Goal: Task Accomplishment & Management: Manage account settings

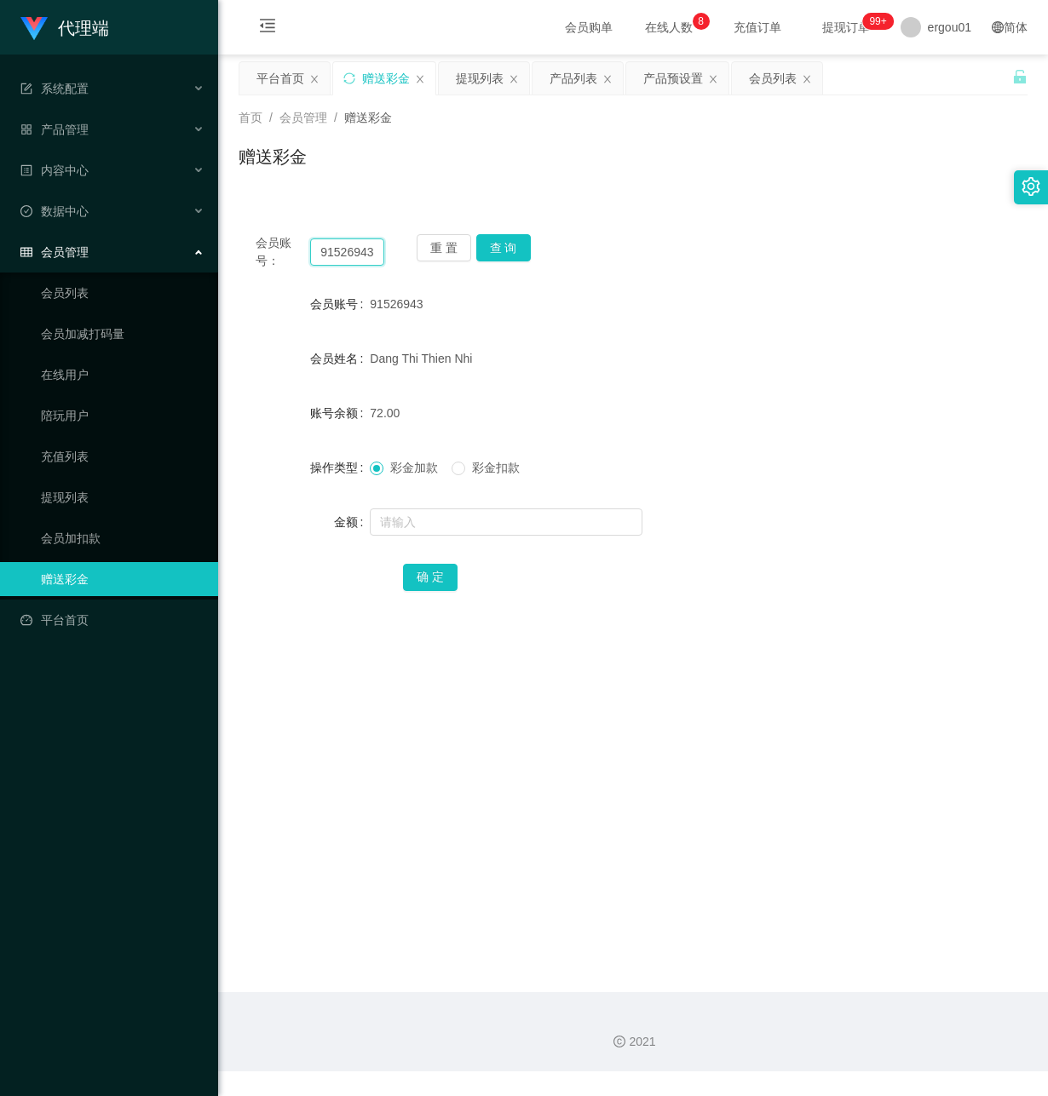
click at [346, 256] on input "91526943" at bounding box center [347, 252] width 74 height 27
click at [476, 83] on div "提现列表" at bounding box center [480, 78] width 48 height 32
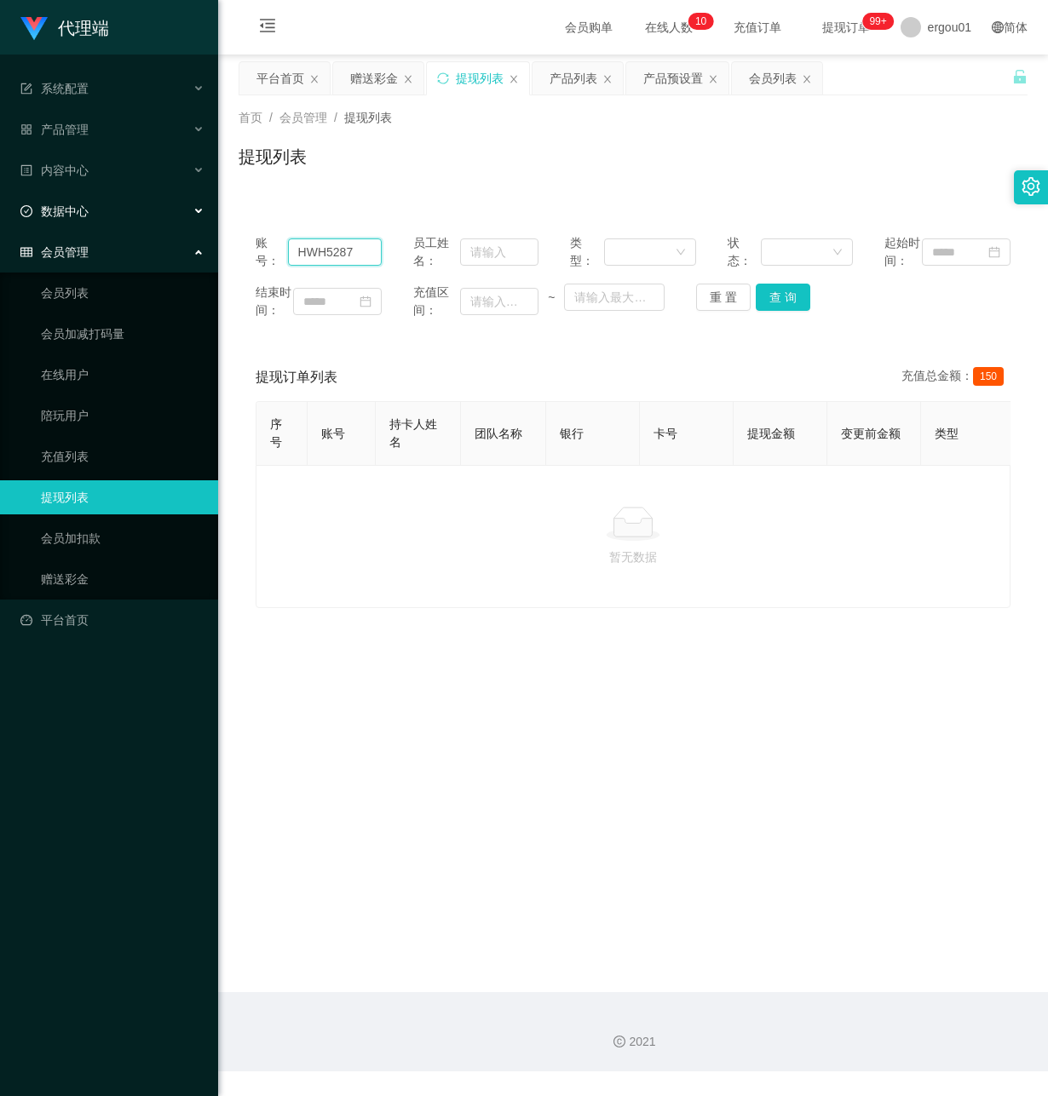
drag, startPoint x: 368, startPoint y: 266, endPoint x: 1, endPoint y: 213, distance: 370.9
click at [1, 213] on section "代理端 系统配置 产品管理 产品列表 产品预设置 开奖记录 注单管理 即时注单 内容中心 数据中心 会员管理 会员列表 会员加减打码量 在线用户 陪玩用户 充…" at bounding box center [524, 536] width 1048 height 1072
paste input "91526943"
type input "91526943"
click at [783, 311] on button "查 询" at bounding box center [783, 297] width 55 height 27
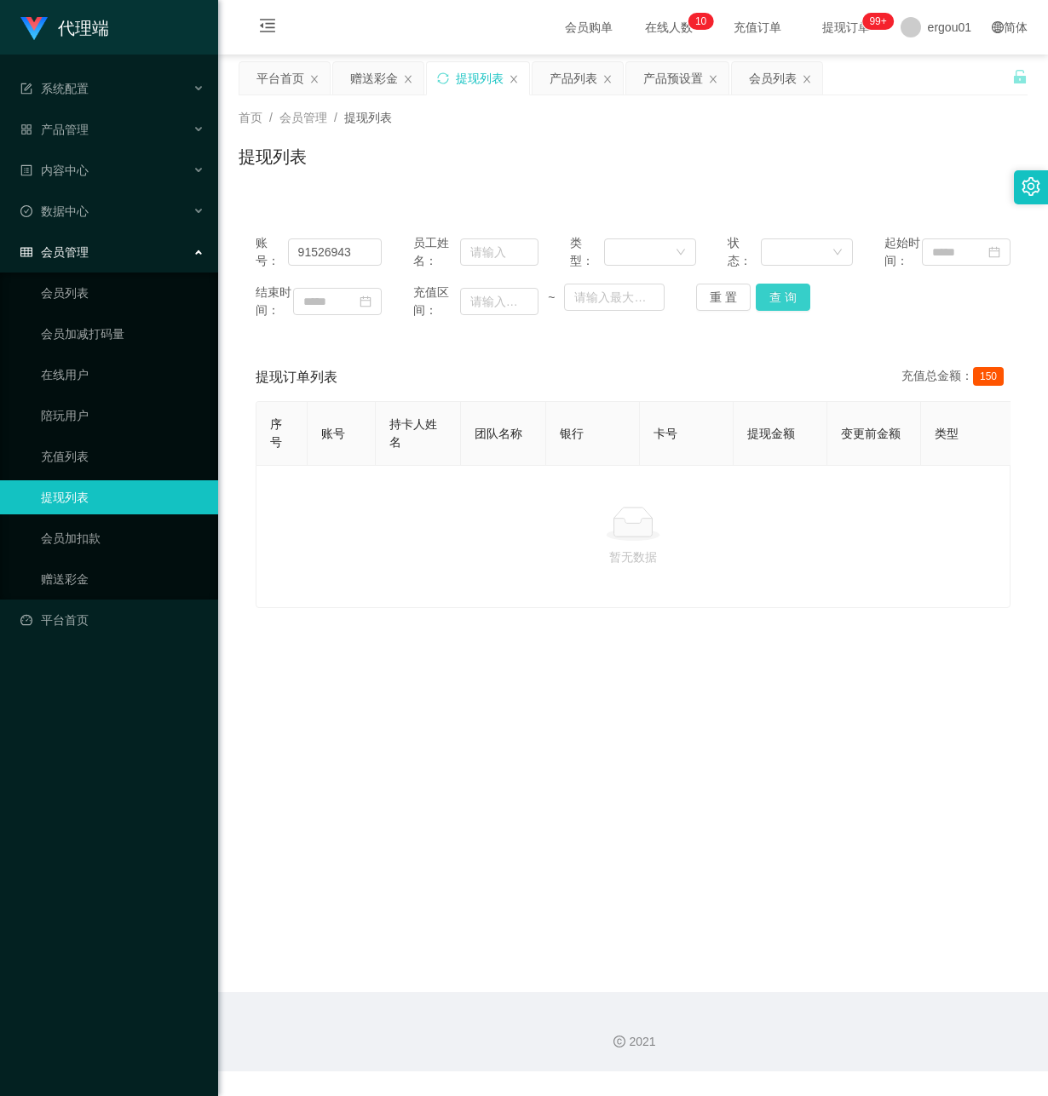
click at [785, 310] on button "查 询" at bounding box center [783, 297] width 55 height 27
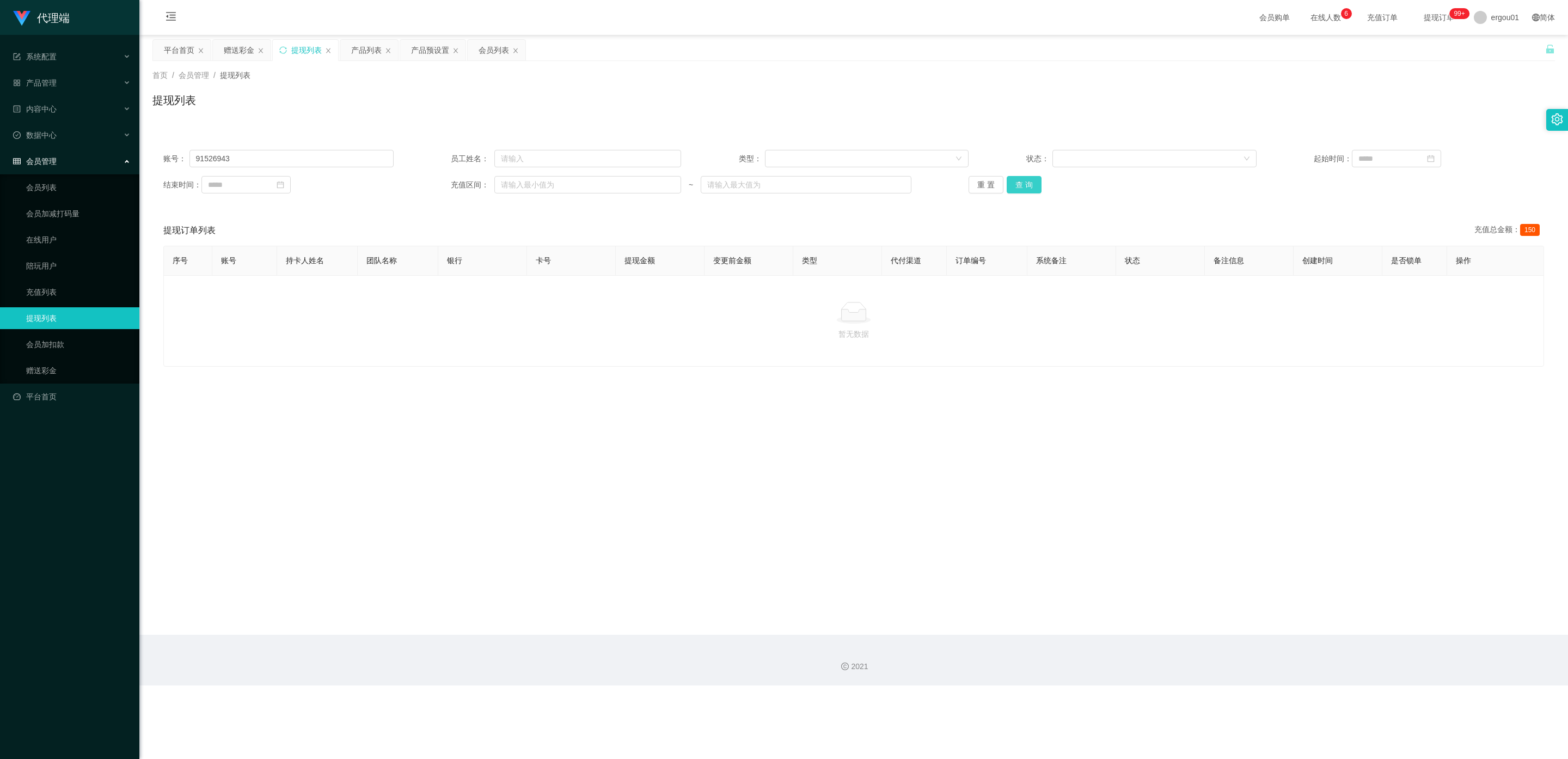
click at [669, 182] on button "查 询" at bounding box center [1024, 184] width 35 height 17
click at [669, 188] on button "查 询" at bounding box center [1024, 184] width 35 height 17
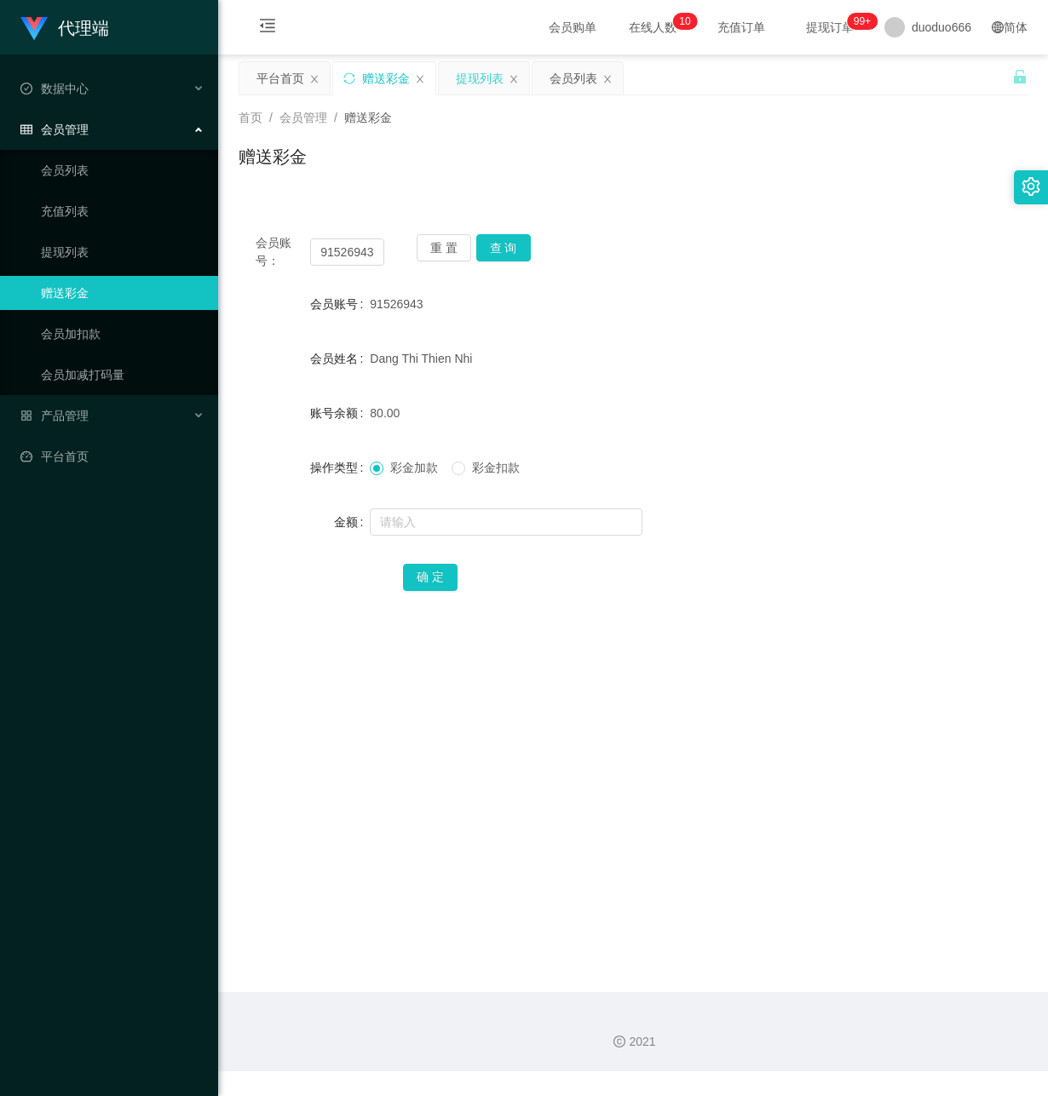
click at [489, 77] on div "提现列表" at bounding box center [480, 78] width 48 height 32
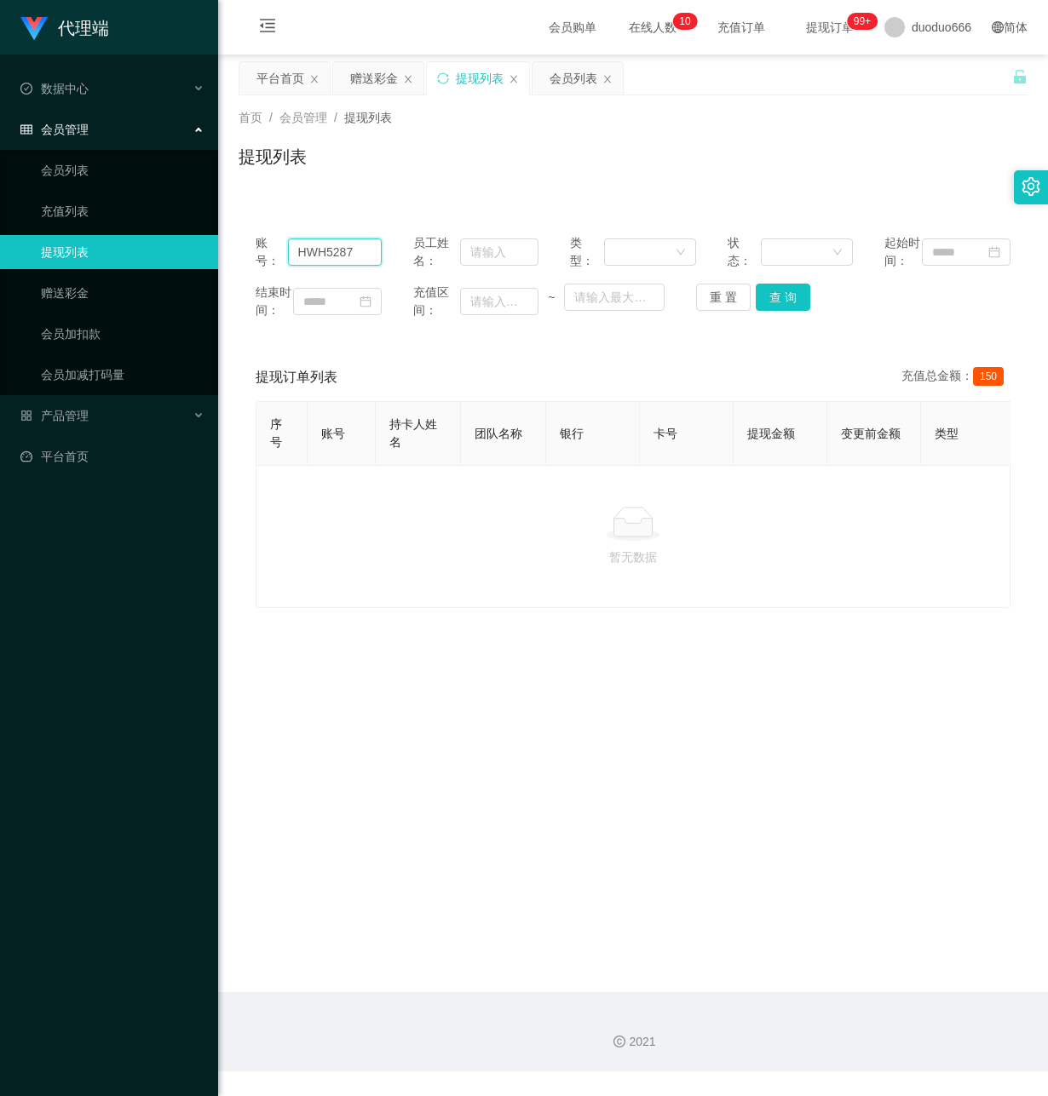
drag, startPoint x: 361, startPoint y: 266, endPoint x: 1, endPoint y: 262, distance: 360.4
click at [1, 263] on section "代理端 数据中心 会员管理 会员列表 充值列表 提现列表 赠送彩金 会员加扣款 会员加减打码量 产品管理 开奖记录 注单管理 产品列表 即时注单 产品预设置 …" at bounding box center [524, 536] width 1048 height 1072
paste input "91526943"
type input "91526943"
click at [777, 311] on button "查 询" at bounding box center [783, 297] width 55 height 27
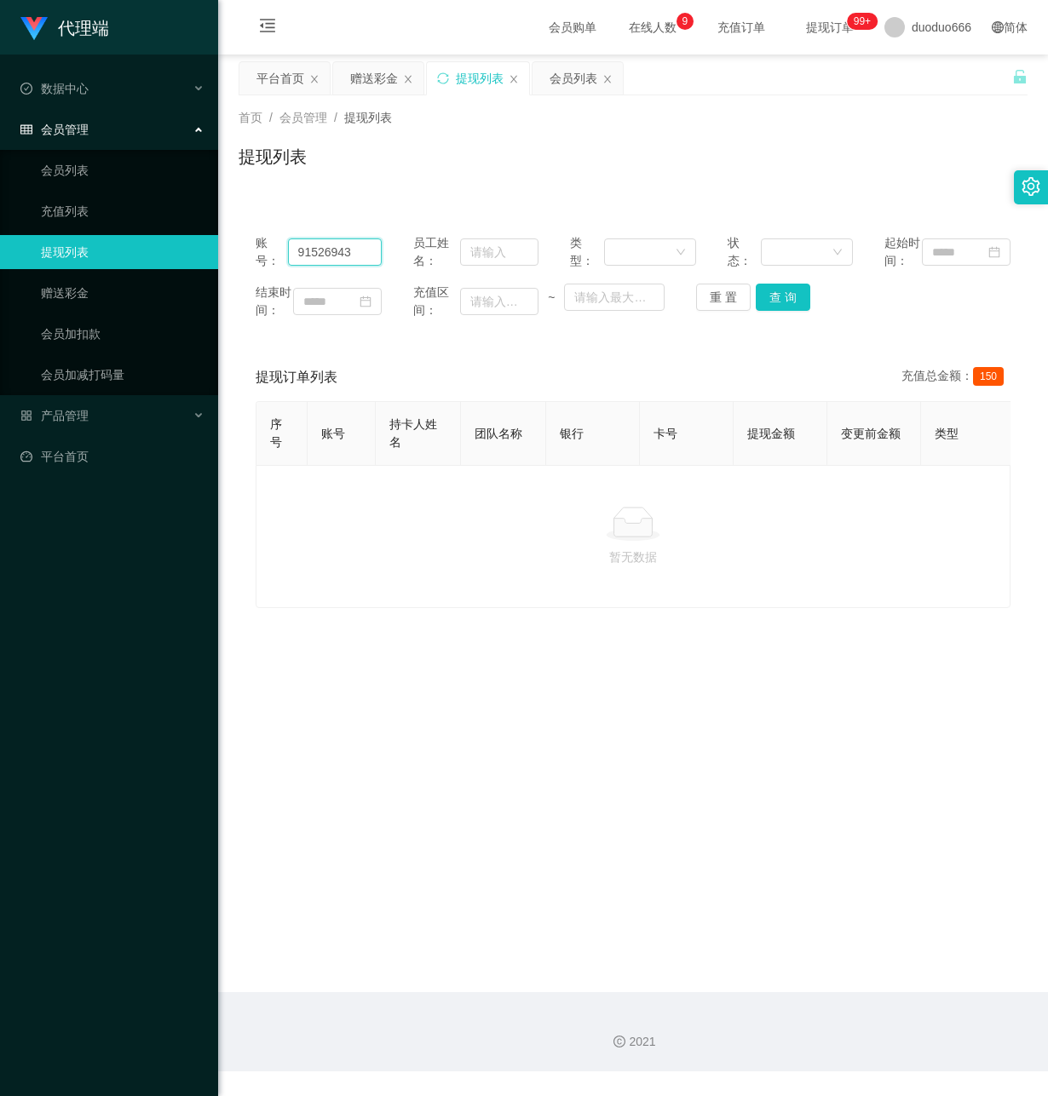
drag, startPoint x: 360, startPoint y: 258, endPoint x: 1, endPoint y: 258, distance: 359.5
click at [1, 258] on section "代理端 数据中心 会员管理 会员列表 充值列表 提现列表 赠送彩金 会员加扣款 会员加减打码量 产品管理 开奖记录 注单管理 产品列表 即时注单 产品预设置 …" at bounding box center [524, 536] width 1048 height 1072
click at [780, 310] on button "查 询" at bounding box center [783, 297] width 55 height 27
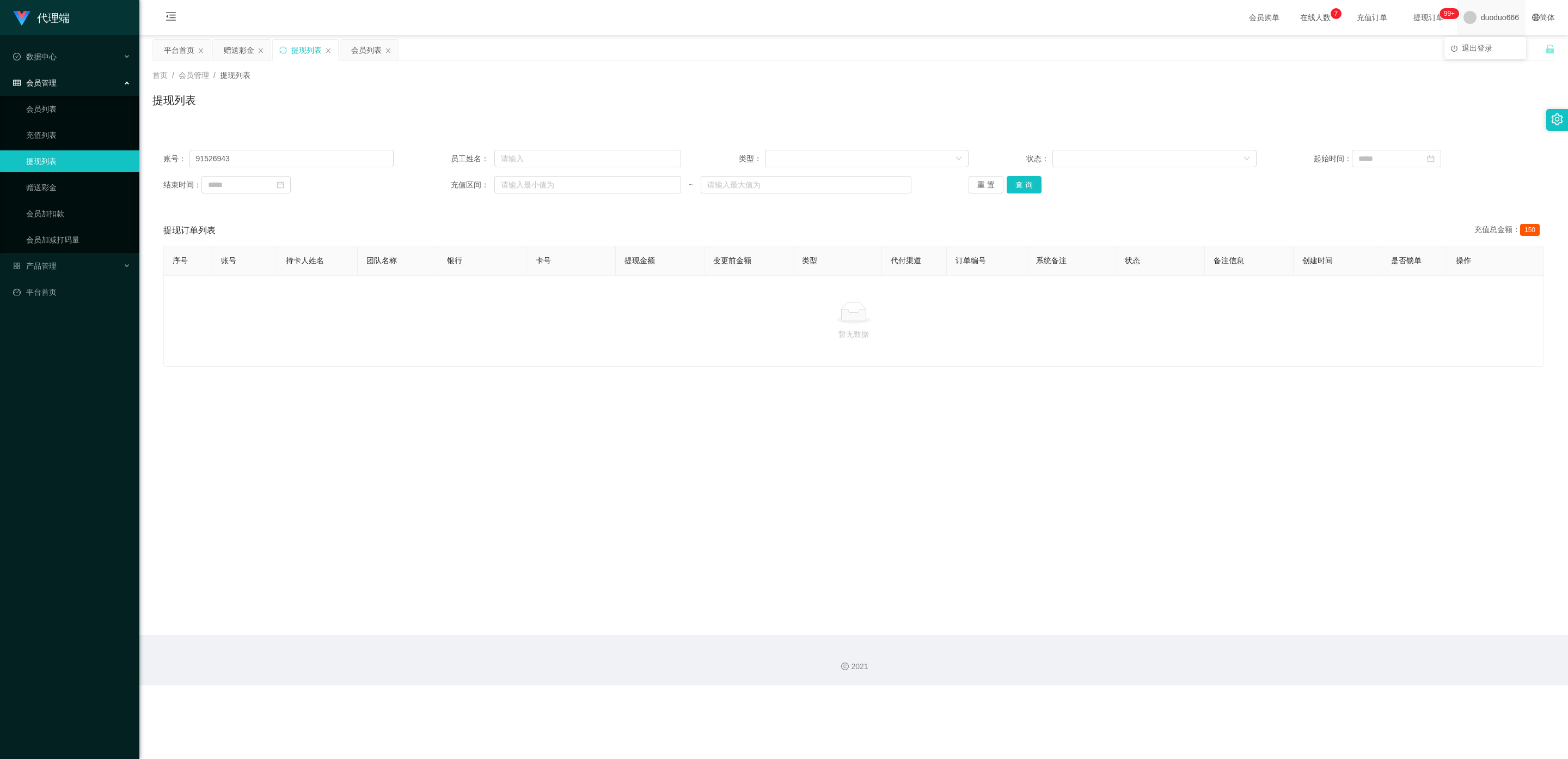
click at [669, 17] on span "duoduo666" at bounding box center [1500, 17] width 38 height 35
click at [669, 23] on span "duoduo666" at bounding box center [1500, 17] width 38 height 35
click at [669, 46] on span "退出登录" at bounding box center [1477, 48] width 31 height 9
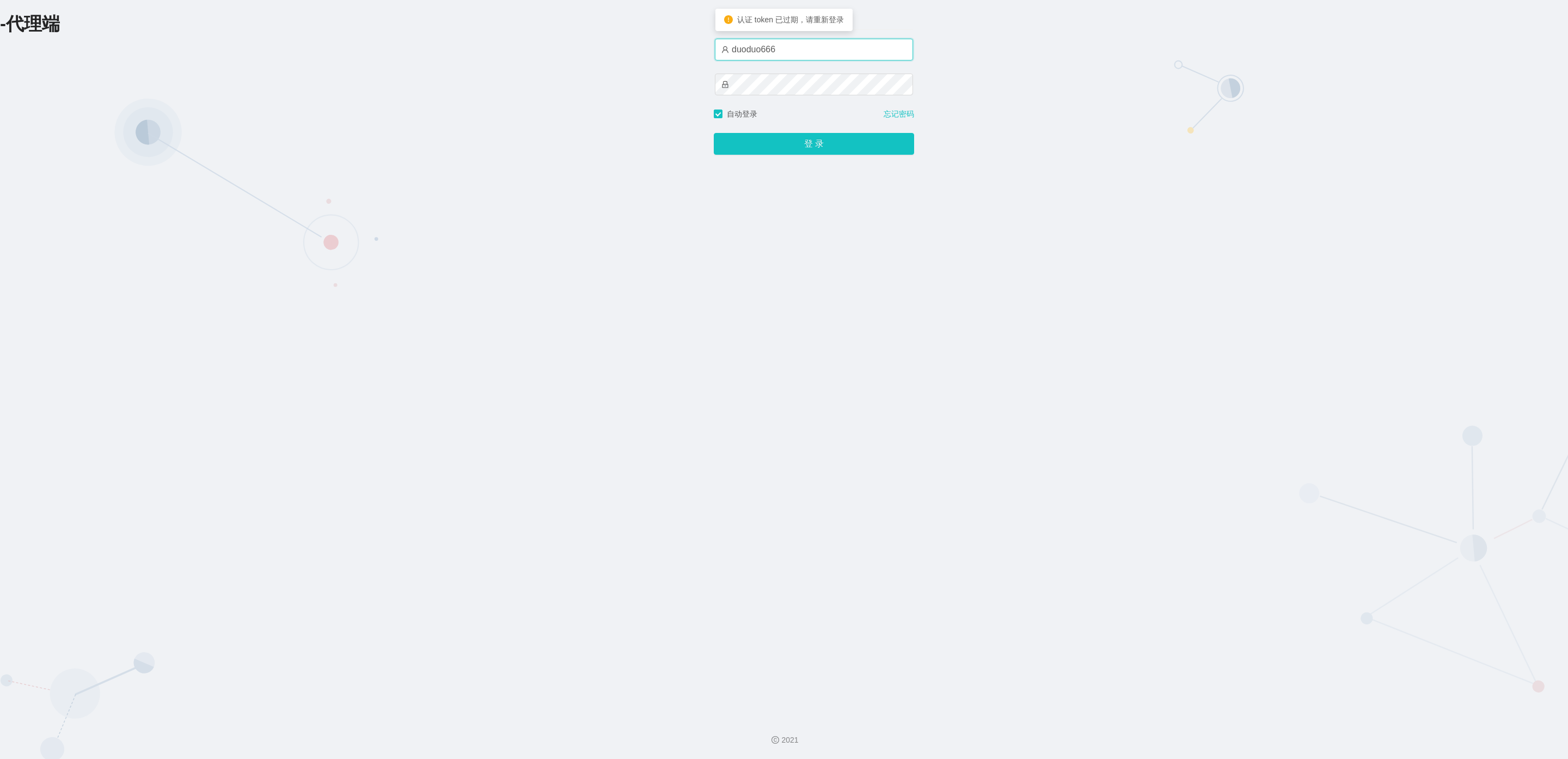
click at [669, 51] on input "duoduo666" at bounding box center [814, 49] width 198 height 22
drag, startPoint x: 796, startPoint y: 50, endPoint x: 591, endPoint y: 61, distance: 205.3
click at [524, 41] on div "-代理端 账户密码登录 duoduo666 自动登录 忘记密码 登 录" at bounding box center [784, 354] width 1568 height 708
type input "ergou01"
click at [669, 143] on button "登 录" at bounding box center [814, 144] width 200 height 22
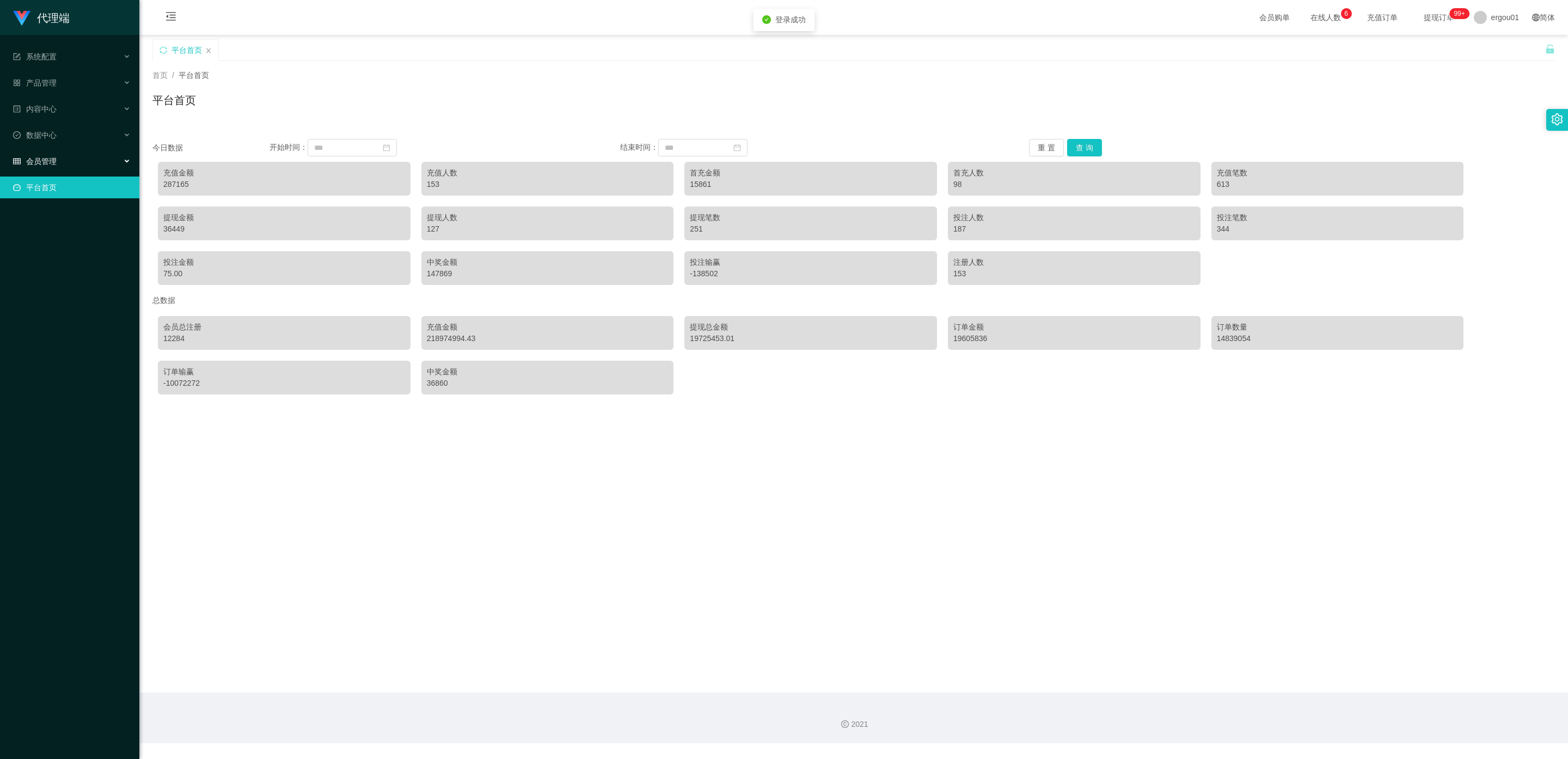
click at [84, 151] on div "会员管理" at bounding box center [70, 161] width 139 height 22
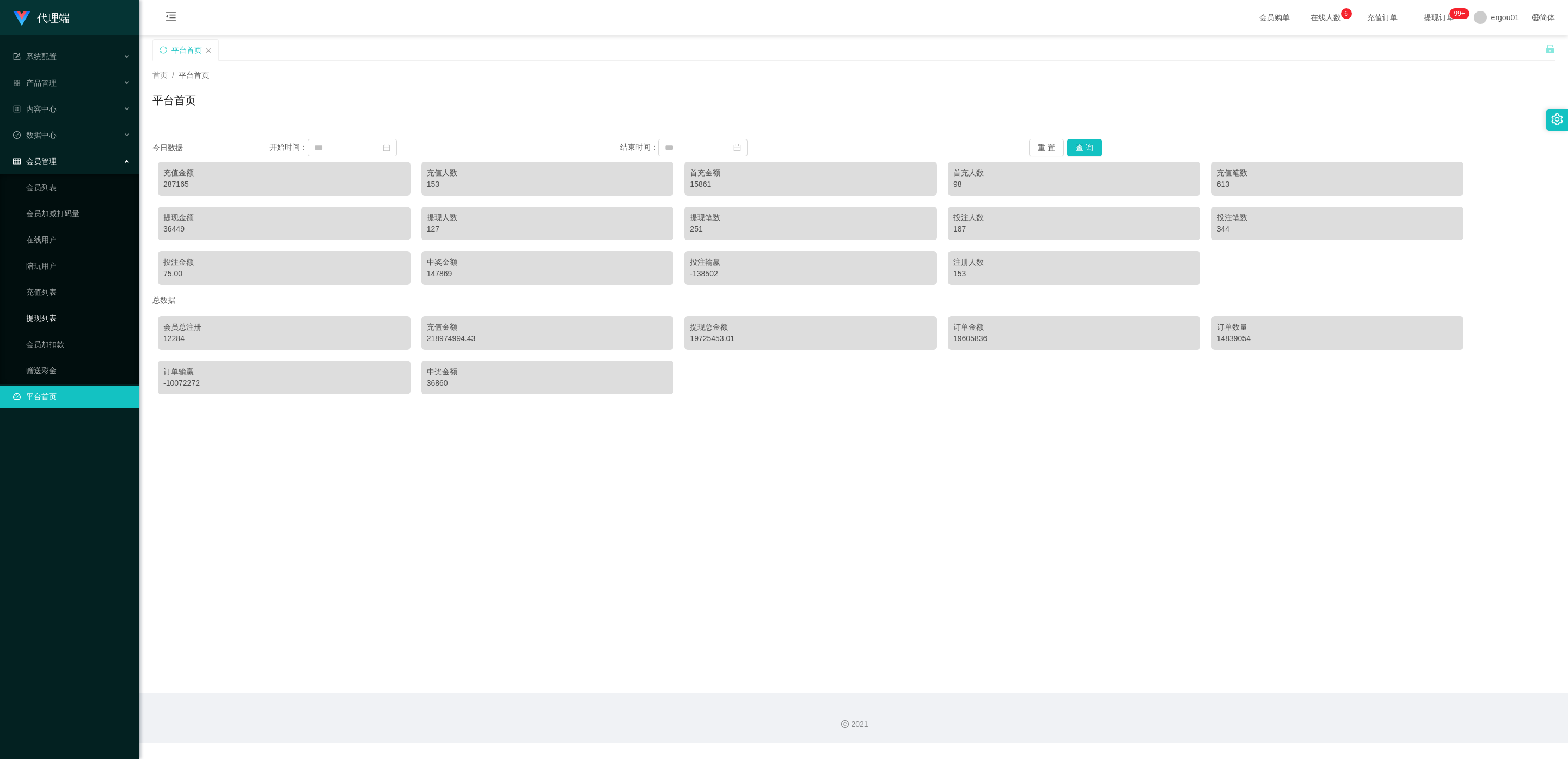
drag, startPoint x: 47, startPoint y: 304, endPoint x: 90, endPoint y: 285, distance: 47.0
click at [48, 307] on link "提现列表" at bounding box center [79, 318] width 105 height 22
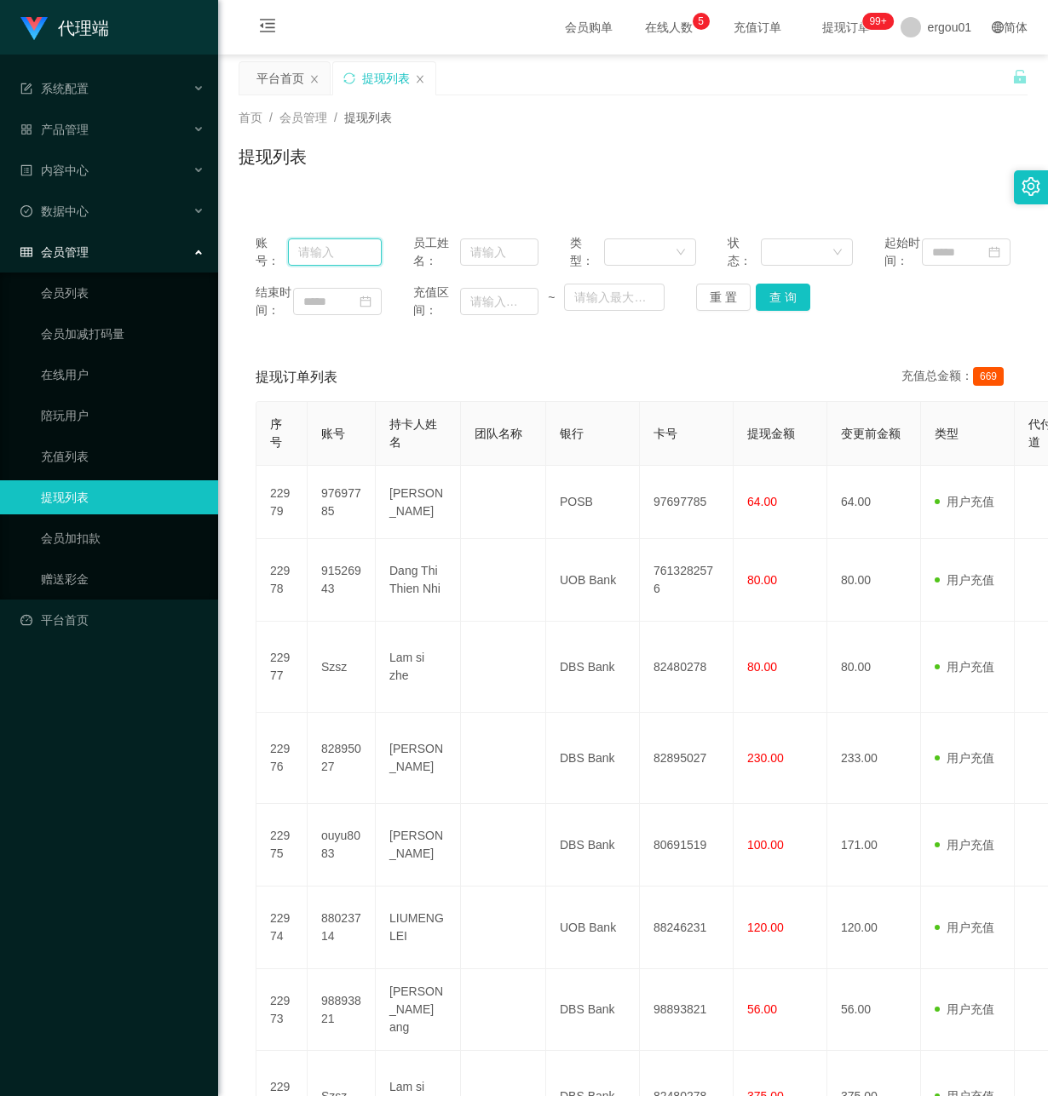
click at [327, 262] on input "text" at bounding box center [335, 252] width 94 height 27
paste input "91526943"
type input "91526943"
click at [785, 308] on button "查 询" at bounding box center [783, 297] width 55 height 27
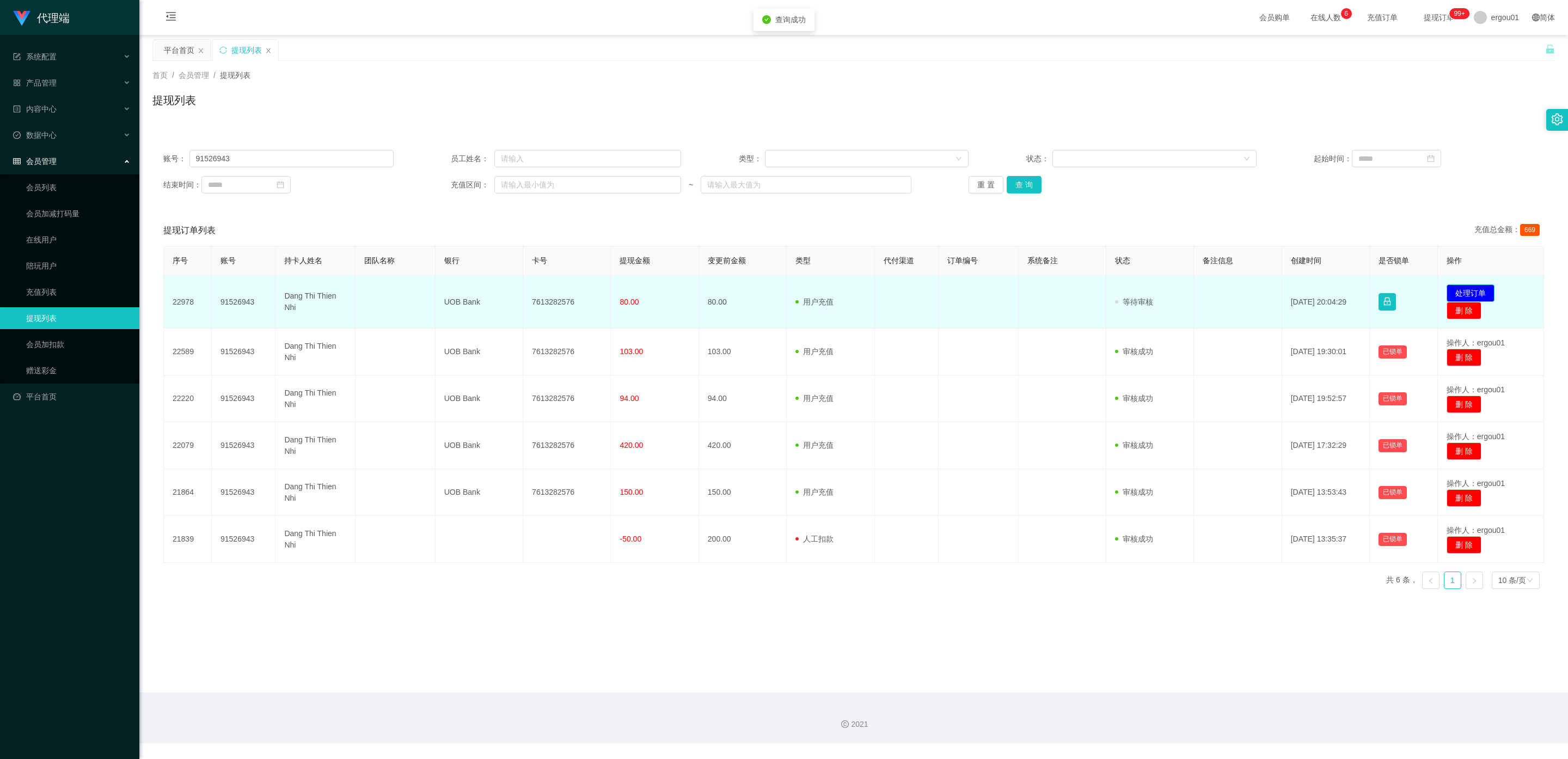
click at [669, 292] on button "处理订单" at bounding box center [1470, 293] width 48 height 17
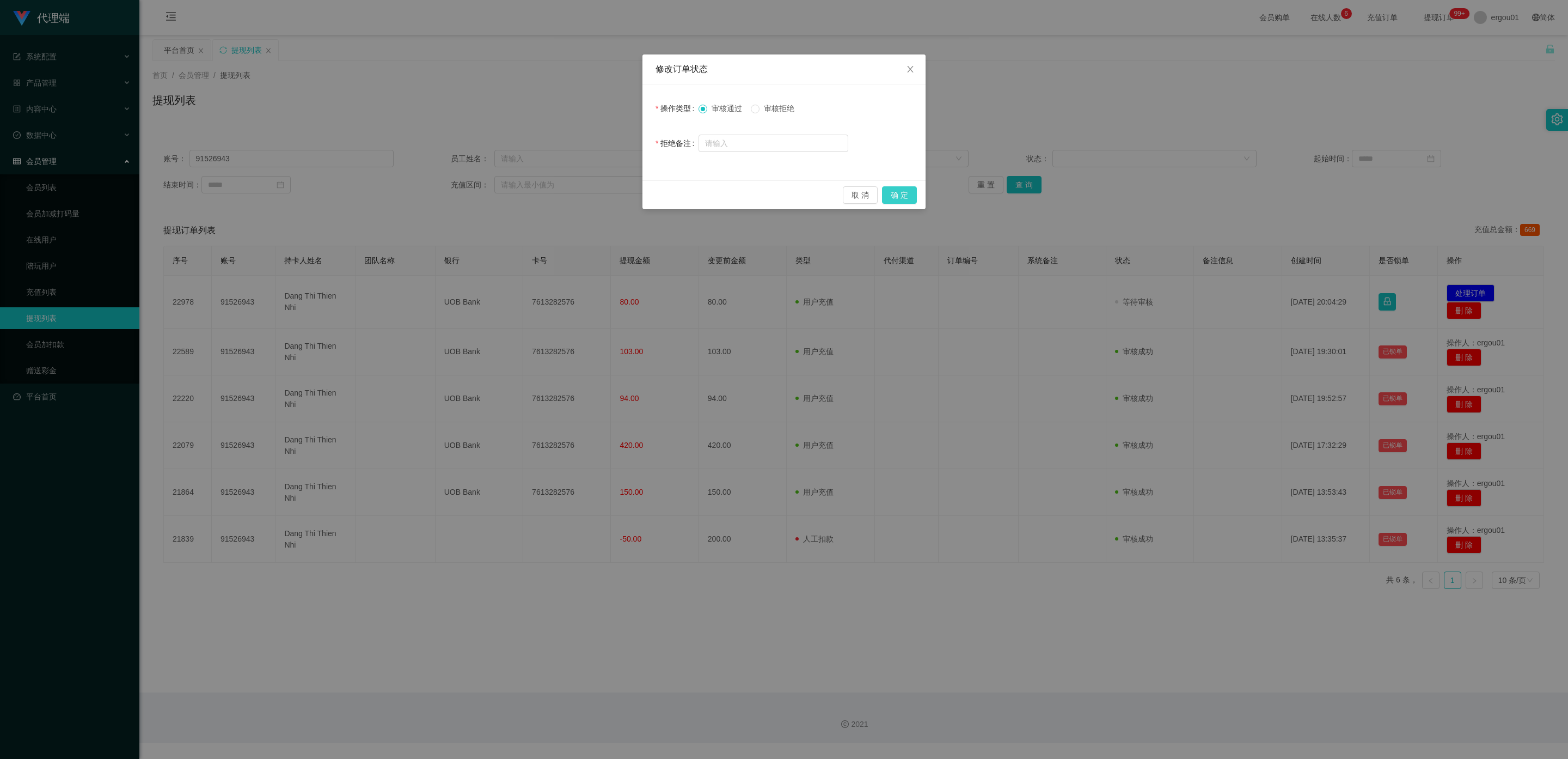
click at [669, 194] on button "确 定" at bounding box center [899, 194] width 35 height 17
